Goal: Information Seeking & Learning: Learn about a topic

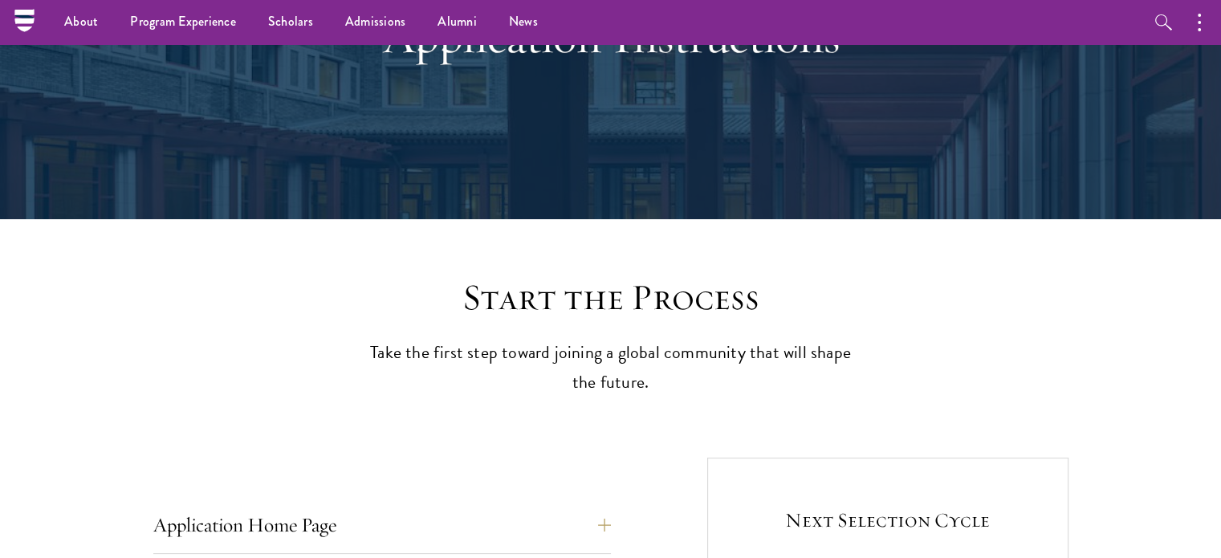
scroll to position [27, 0]
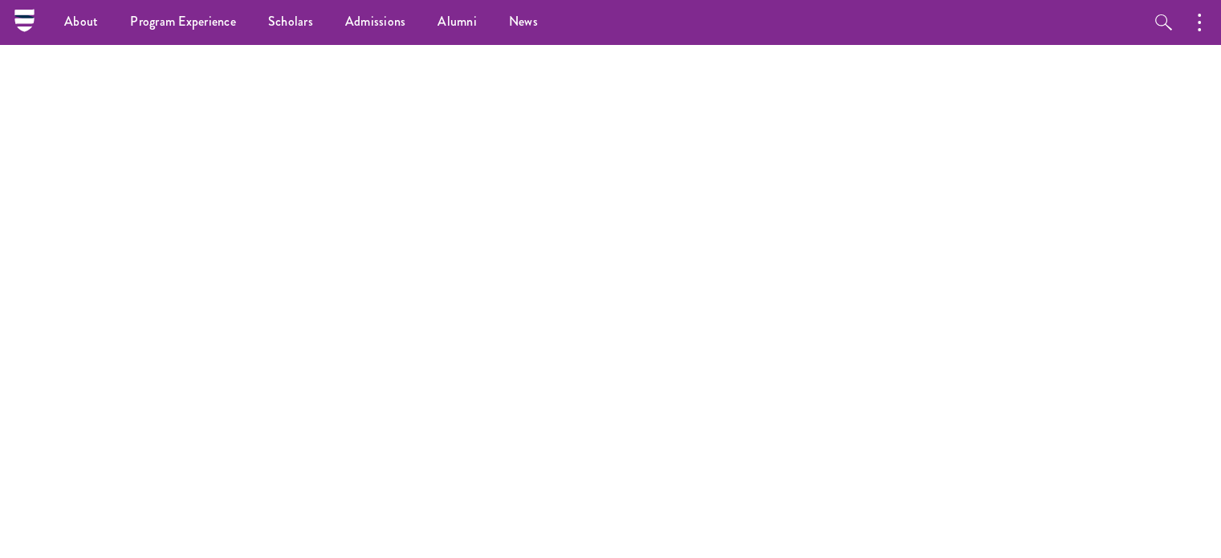
scroll to position [8039, 0]
